Goal: Task Accomplishment & Management: Manage account settings

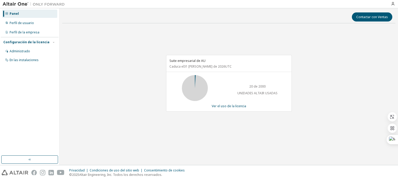
click at [249, 29] on div "Suite empresarial de AU [GEOGRAPHIC_DATA] el 31 [PERSON_NAME] de 2026 UTC 20 de…" at bounding box center [229, 85] width 334 height 117
click at [35, 22] on div "Perfil de usuario" at bounding box center [29, 23] width 55 height 8
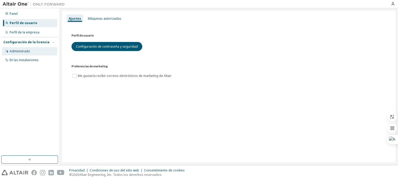
click at [15, 50] on font "Administrado" at bounding box center [20, 51] width 20 height 4
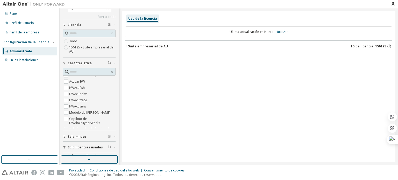
scroll to position [17, 0]
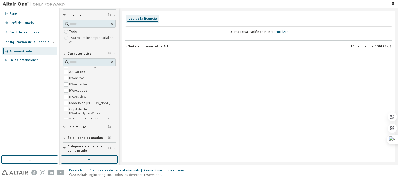
click at [81, 133] on button "Solo licencias usadas" at bounding box center [89, 137] width 53 height 11
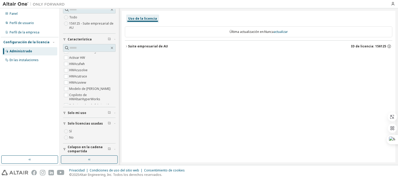
scroll to position [32, 0]
click at [110, 46] on icon "button" at bounding box center [112, 47] width 4 height 4
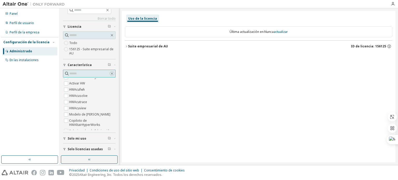
scroll to position [0, 0]
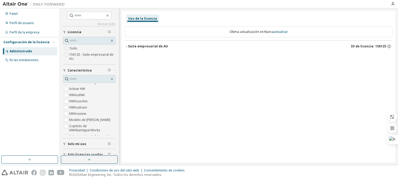
click at [74, 55] on font "156125 - Suite empresarial de AU" at bounding box center [91, 56] width 44 height 9
click at [75, 49] on font "Todo" at bounding box center [73, 48] width 8 height 4
click at [72, 31] on font "Licencia" at bounding box center [75, 32] width 14 height 4
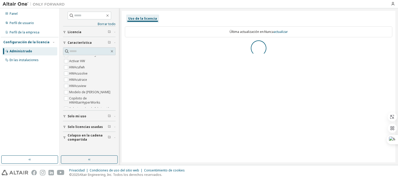
click at [72, 31] on font "Licencia" at bounding box center [75, 32] width 14 height 4
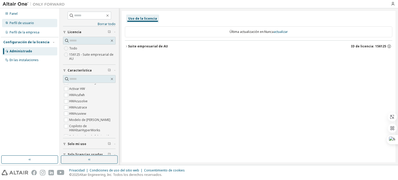
click at [32, 22] on font "Perfil de usuario" at bounding box center [22, 23] width 24 height 4
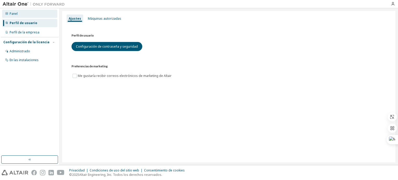
click at [31, 16] on div "Panel" at bounding box center [29, 14] width 55 height 8
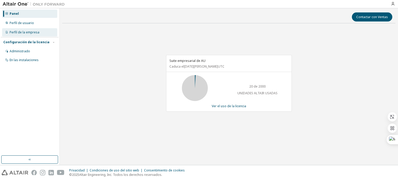
click at [30, 34] on font "Perfil de la empresa" at bounding box center [25, 32] width 30 height 4
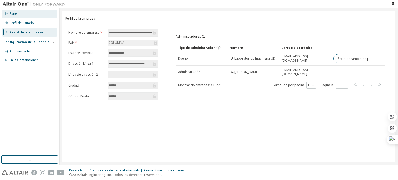
click at [28, 17] on div "Panel" at bounding box center [29, 14] width 55 height 8
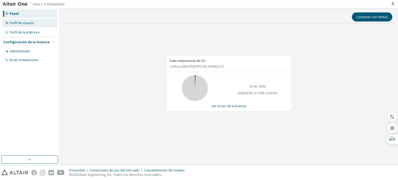
click at [29, 22] on font "Perfil de usuario" at bounding box center [22, 23] width 24 height 4
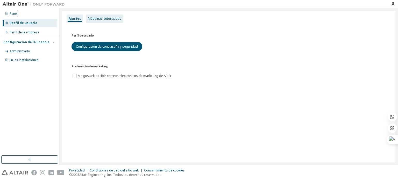
click at [100, 20] on font "Máquinas autorizadas" at bounding box center [104, 18] width 33 height 4
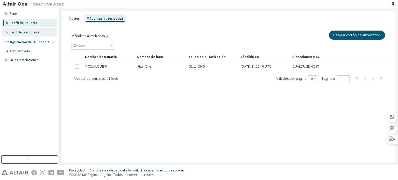
click at [20, 33] on font "Perfil de la empresa" at bounding box center [25, 32] width 30 height 4
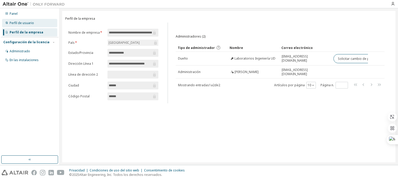
click at [37, 24] on div "Perfil de usuario" at bounding box center [29, 23] width 55 height 8
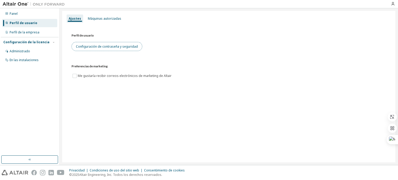
click at [86, 47] on font "Configuración de contraseña y seguridad" at bounding box center [107, 46] width 62 height 4
